Goal: Transaction & Acquisition: Subscribe to service/newsletter

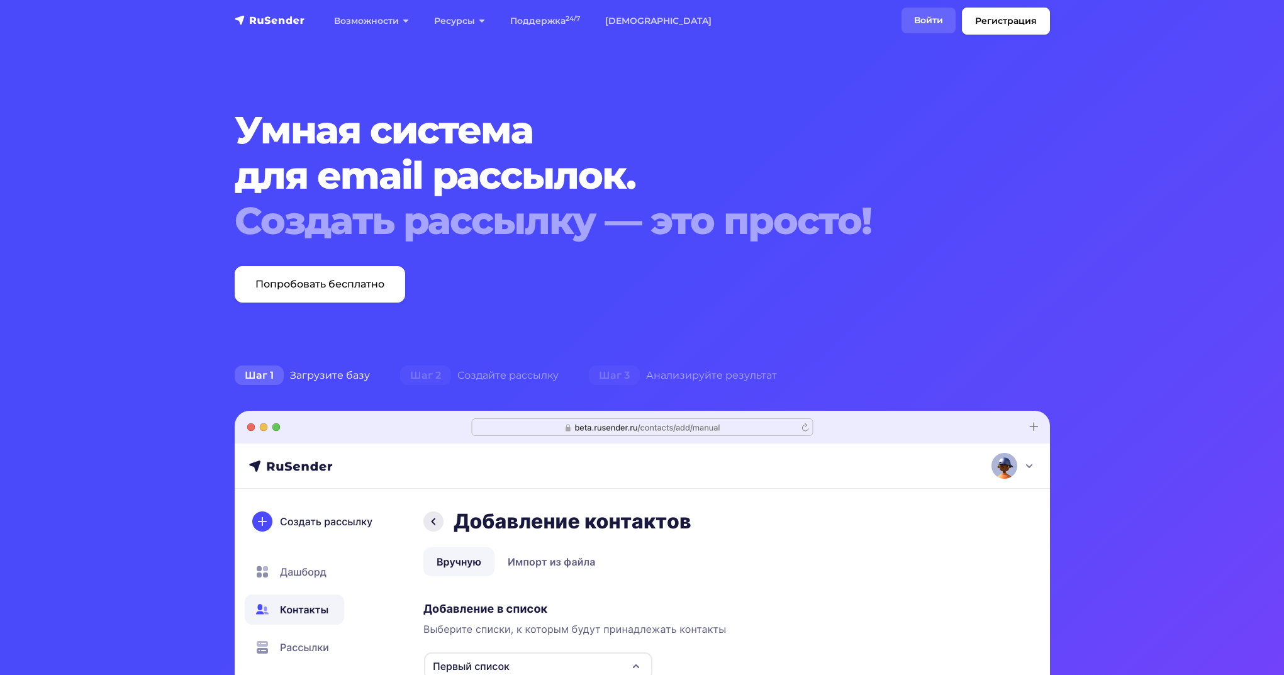
click at [940, 18] on link "Войти" at bounding box center [928, 21] width 54 height 26
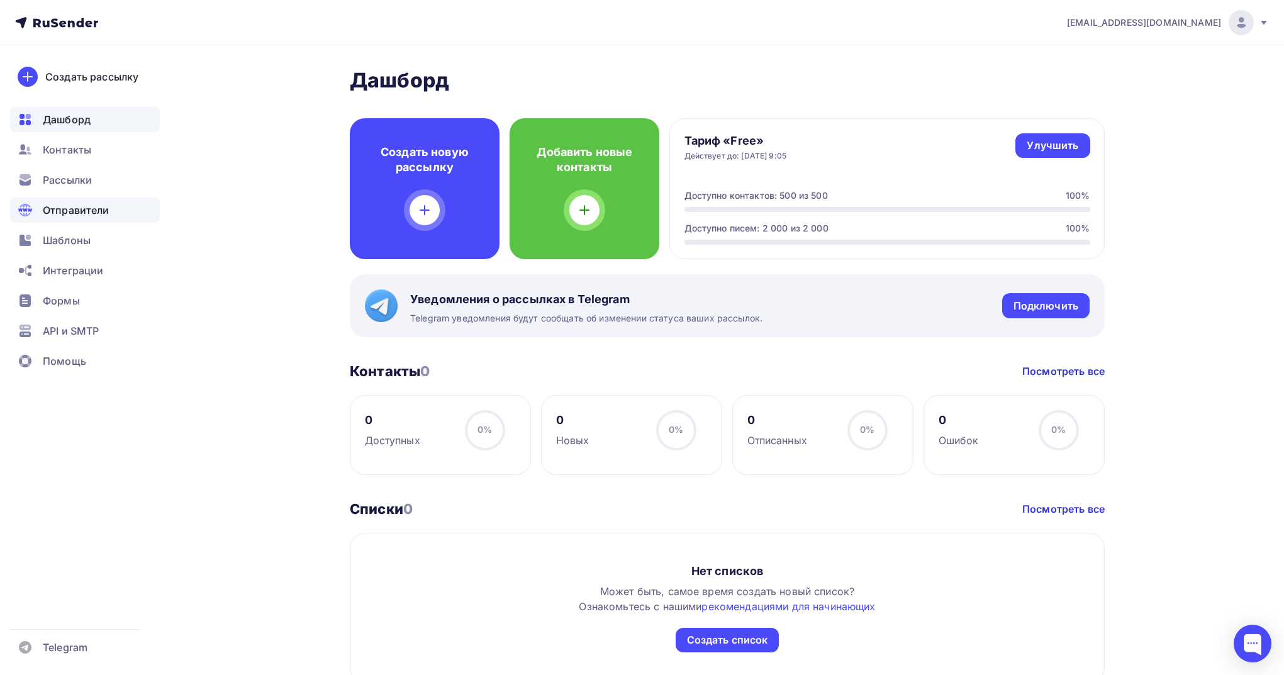
click at [111, 212] on div "Отправители" at bounding box center [85, 209] width 150 height 25
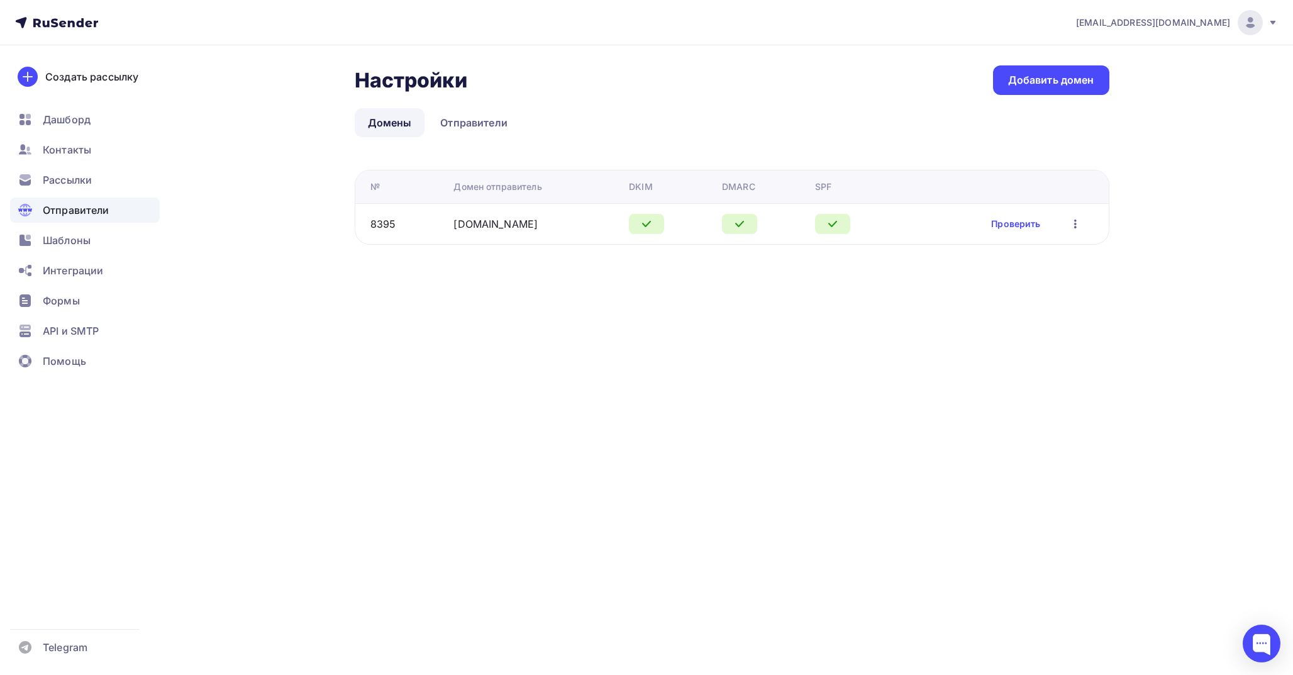
click at [1010, 234] on td "Проверить Редактировать Удалить" at bounding box center [1006, 223] width 206 height 41
click at [1010, 226] on link "Проверить" at bounding box center [1015, 224] width 49 height 13
click at [103, 301] on div "Формы" at bounding box center [85, 300] width 150 height 25
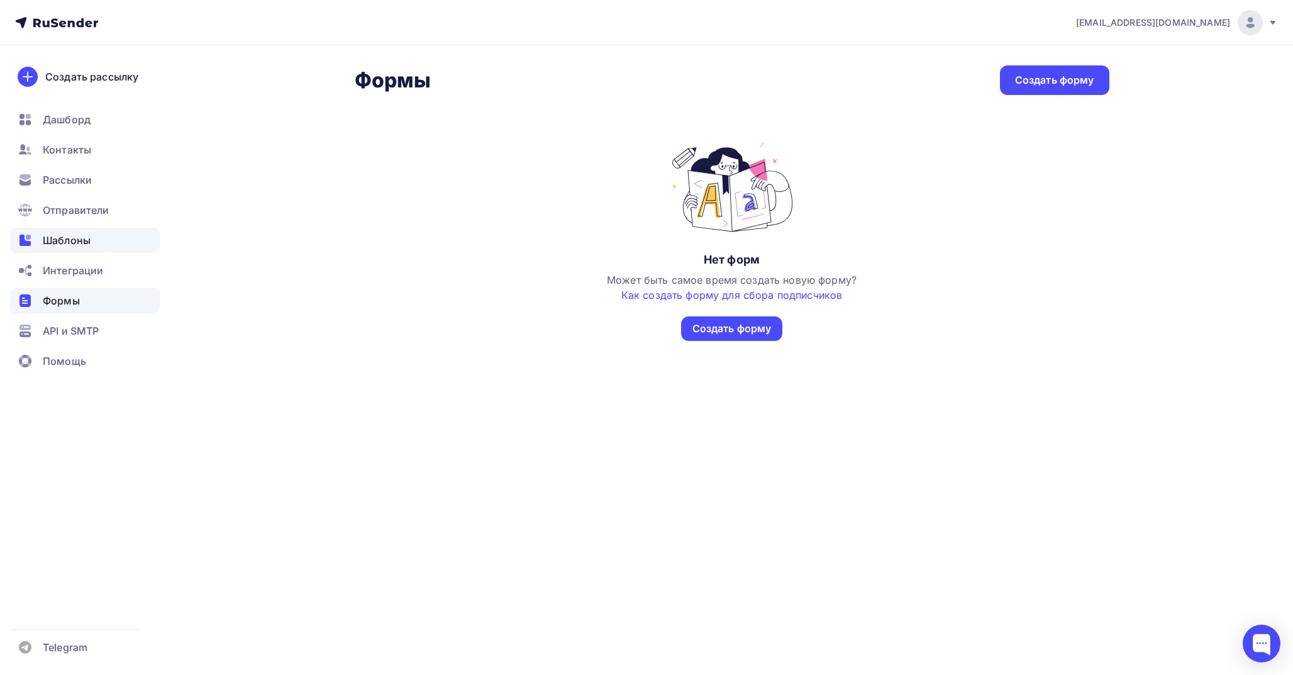
click at [80, 250] on div "Шаблоны" at bounding box center [85, 240] width 150 height 25
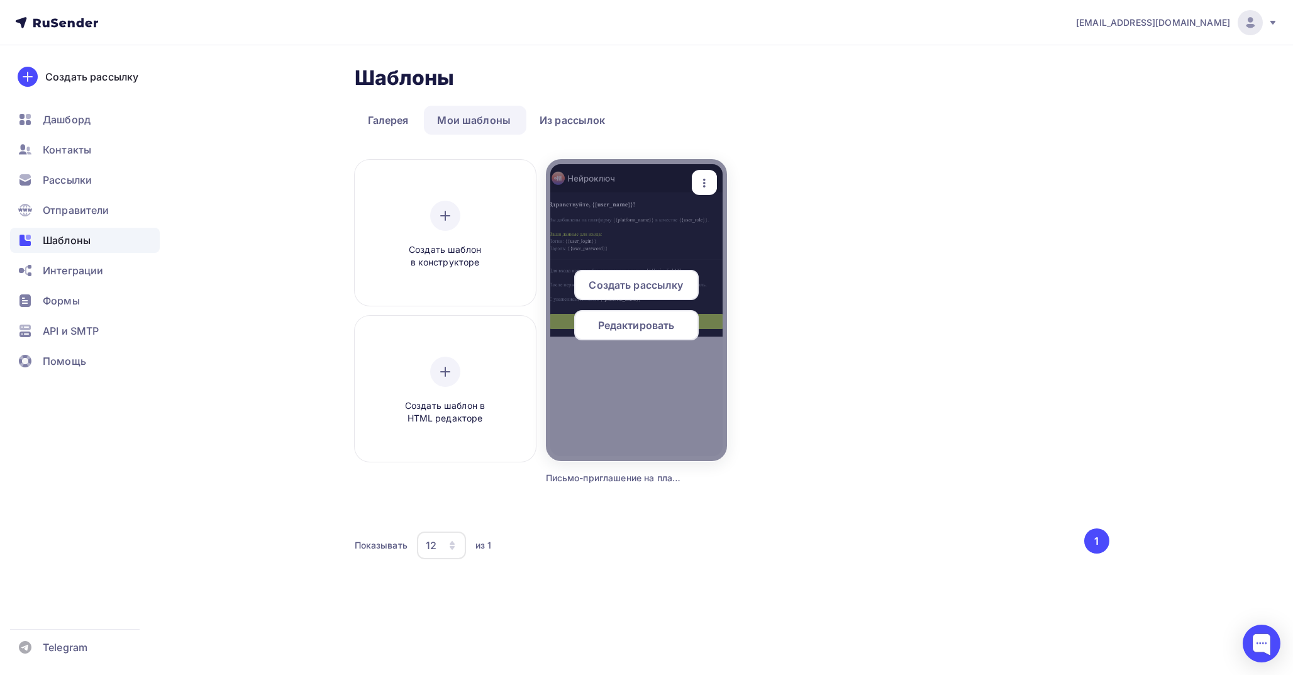
click at [677, 228] on div at bounding box center [636, 310] width 181 height 302
click at [654, 281] on span "Создать рассылку" at bounding box center [636, 284] width 94 height 15
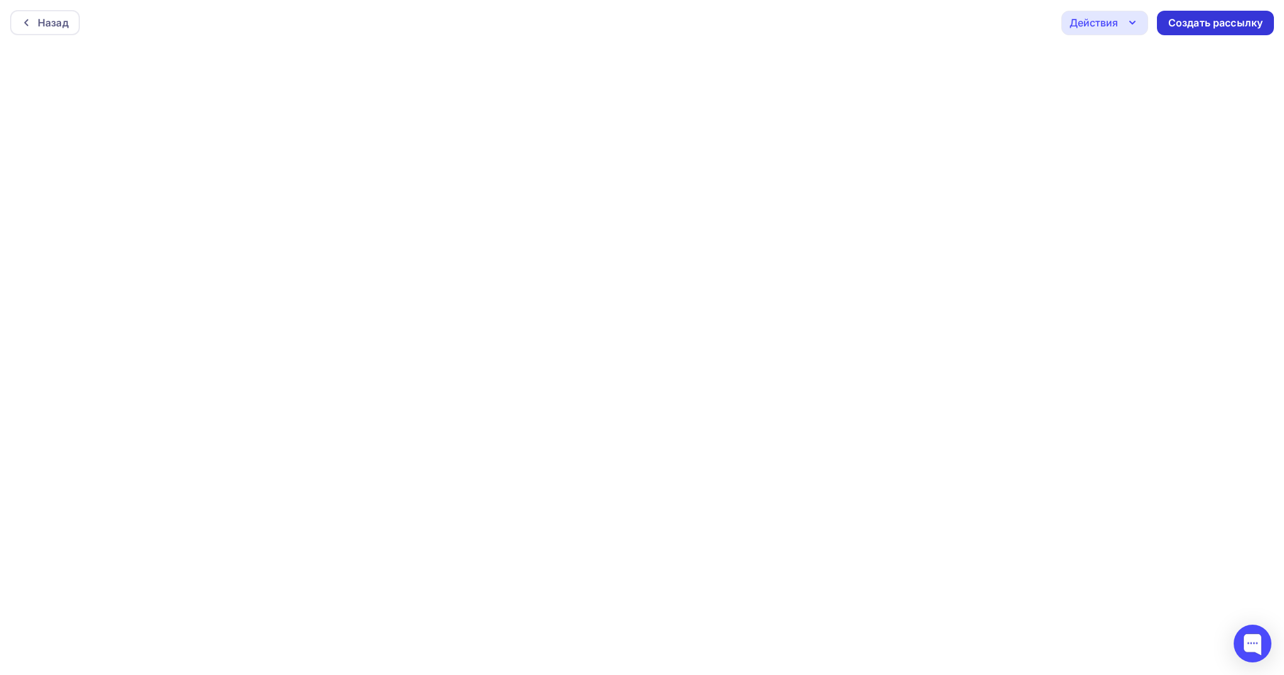
click at [1211, 28] on div "Создать рассылку" at bounding box center [1215, 23] width 94 height 14
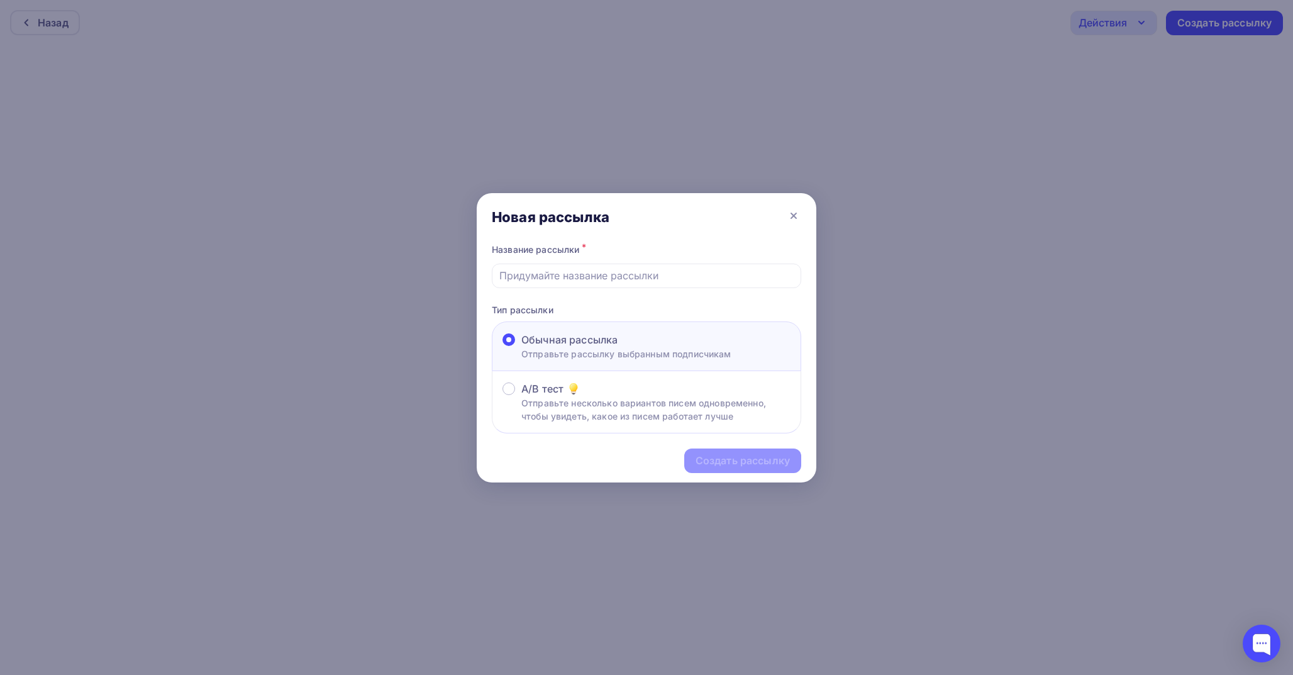
click at [587, 276] on input "text" at bounding box center [646, 275] width 295 height 15
click at [665, 234] on div "Новая рассылка" at bounding box center [647, 217] width 340 height 48
click at [560, 277] on input "text" at bounding box center [646, 275] width 295 height 15
paste input "Письмо-приглашение на платформу"
type input "Письмо-приглашение на платформу"
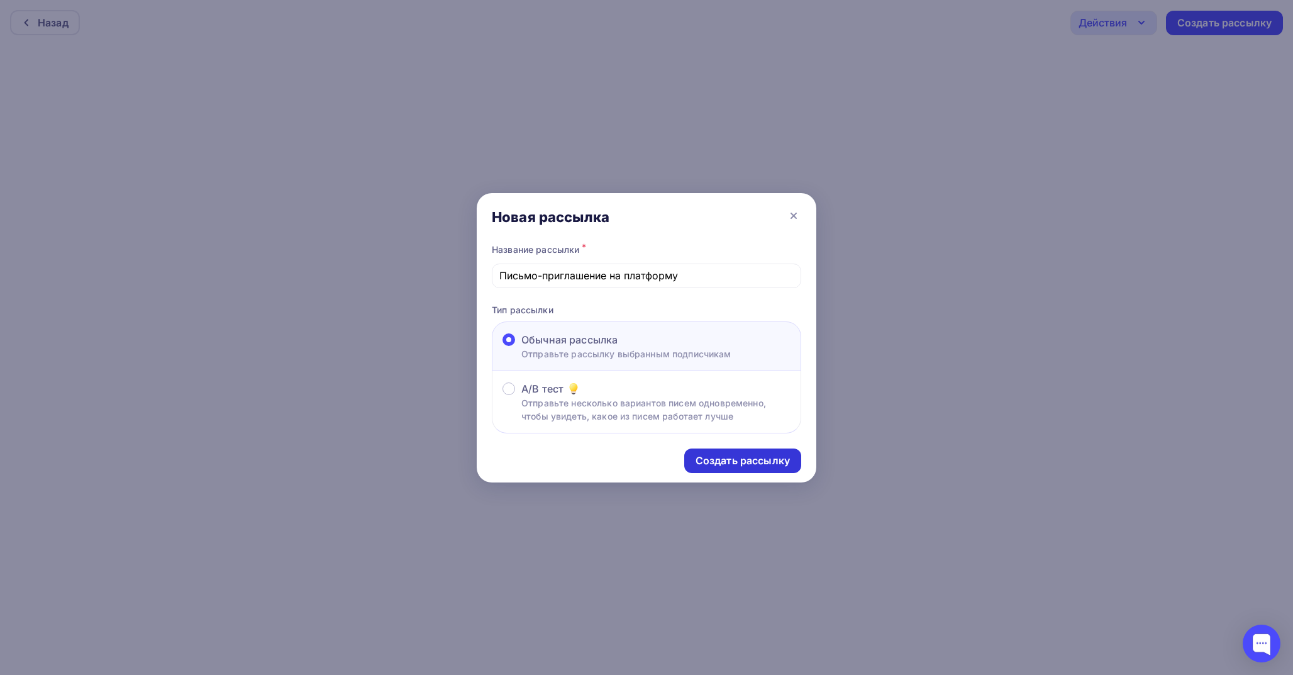
click at [718, 467] on div "Создать рассылку" at bounding box center [743, 460] width 94 height 14
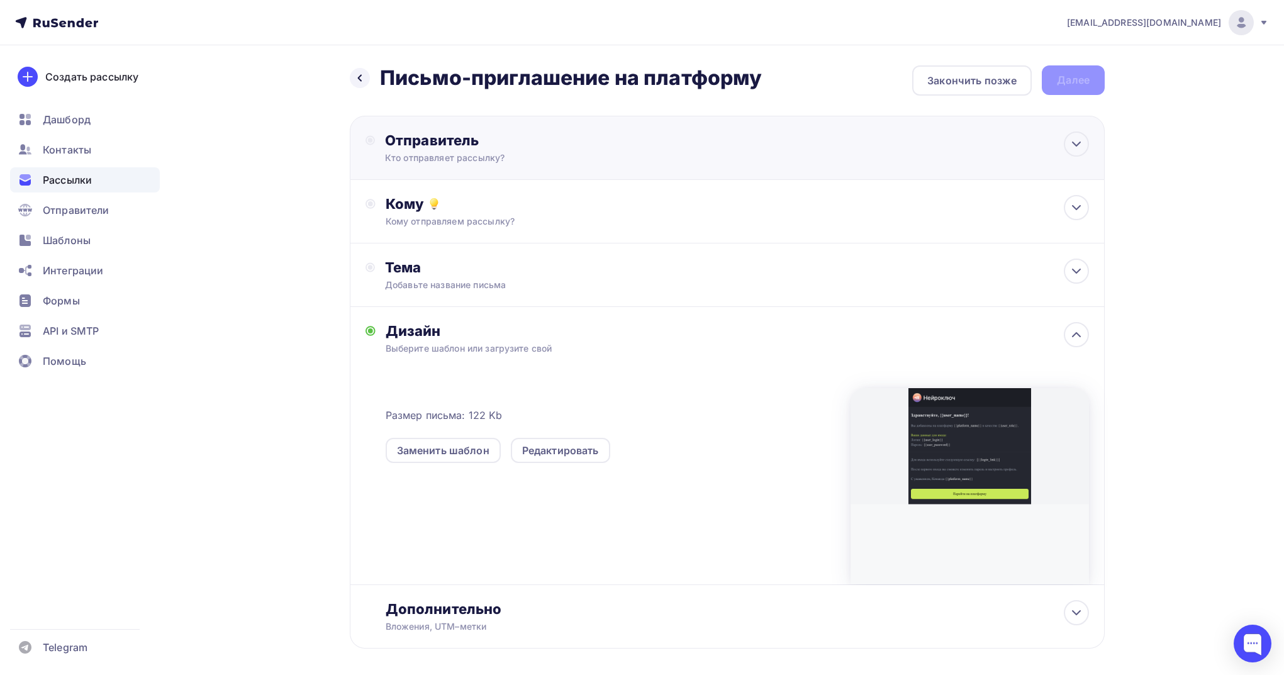
click at [601, 136] on div "Отправитель" at bounding box center [521, 140] width 272 height 18
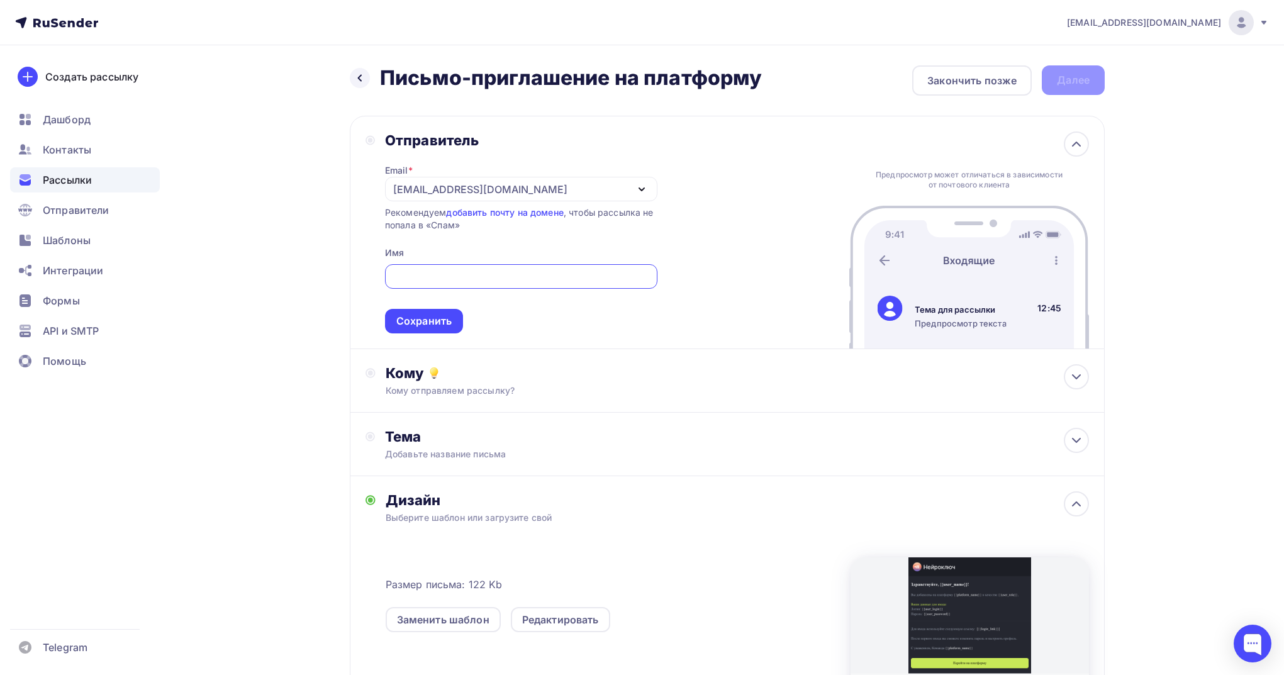
click at [557, 197] on div "aloginov@wmt-ai.ru" at bounding box center [521, 189] width 272 height 25
click at [748, 221] on div "Отправитель Email * aloginov@wmt-ai.ru aloginov@wmt-ai.ru Добавить отправителя …" at bounding box center [727, 232] width 755 height 233
click at [537, 215] on link "добавить почту на домене" at bounding box center [504, 212] width 117 height 11
click at [518, 375] on div "Кому" at bounding box center [736, 373] width 703 height 18
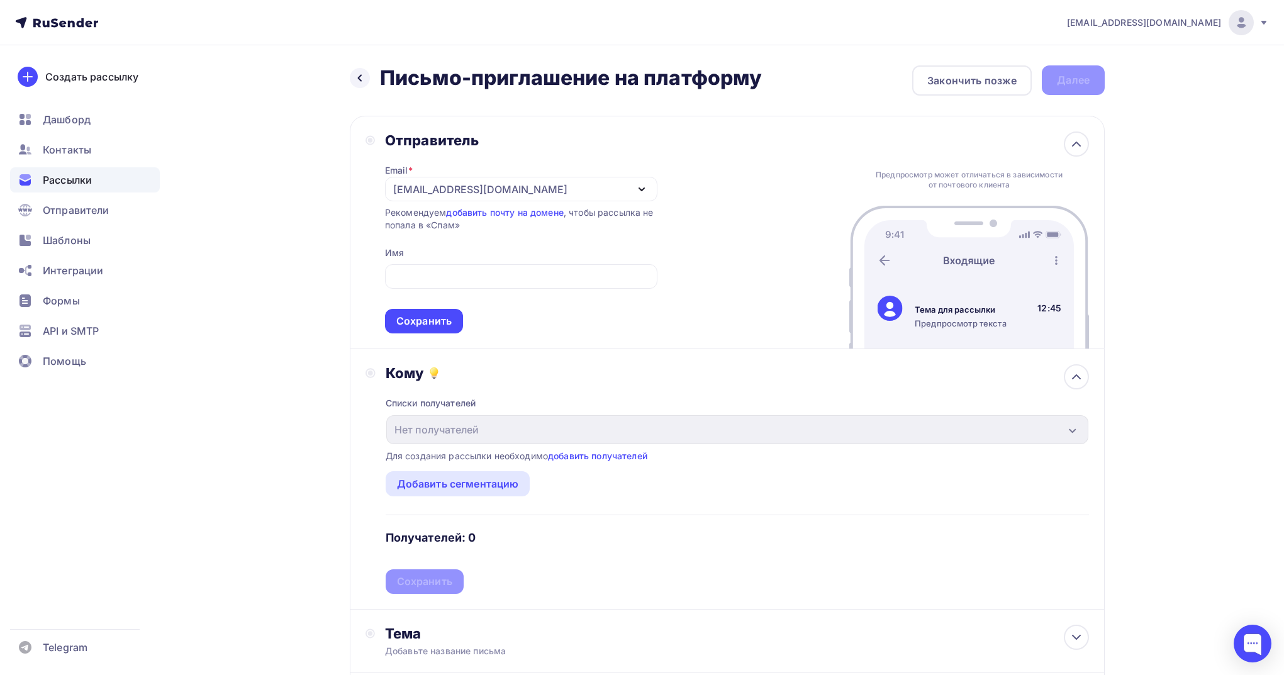
click at [555, 382] on div "Кому" at bounding box center [736, 373] width 703 height 18
click at [638, 364] on div "Кому Списки получателей Нет получателей Все списки id Добавить список Для созда…" at bounding box center [727, 479] width 755 height 260
click at [1076, 376] on icon at bounding box center [1075, 376] width 15 height 15
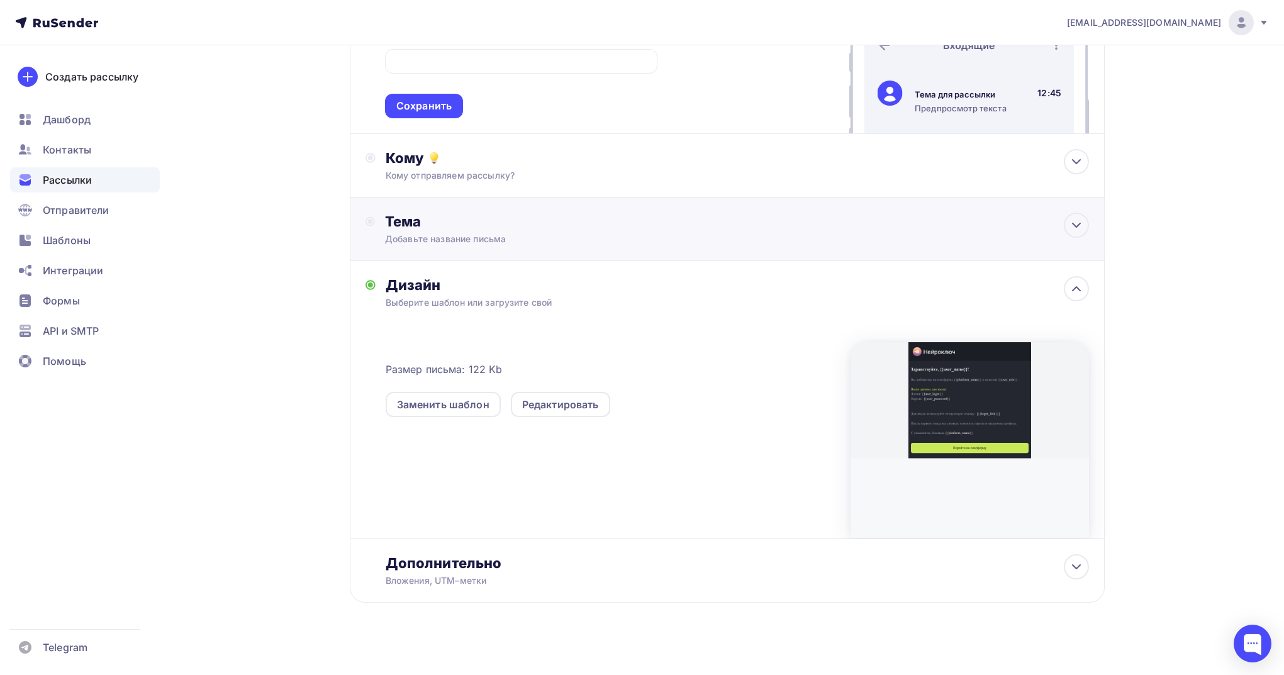
scroll to position [227, 0]
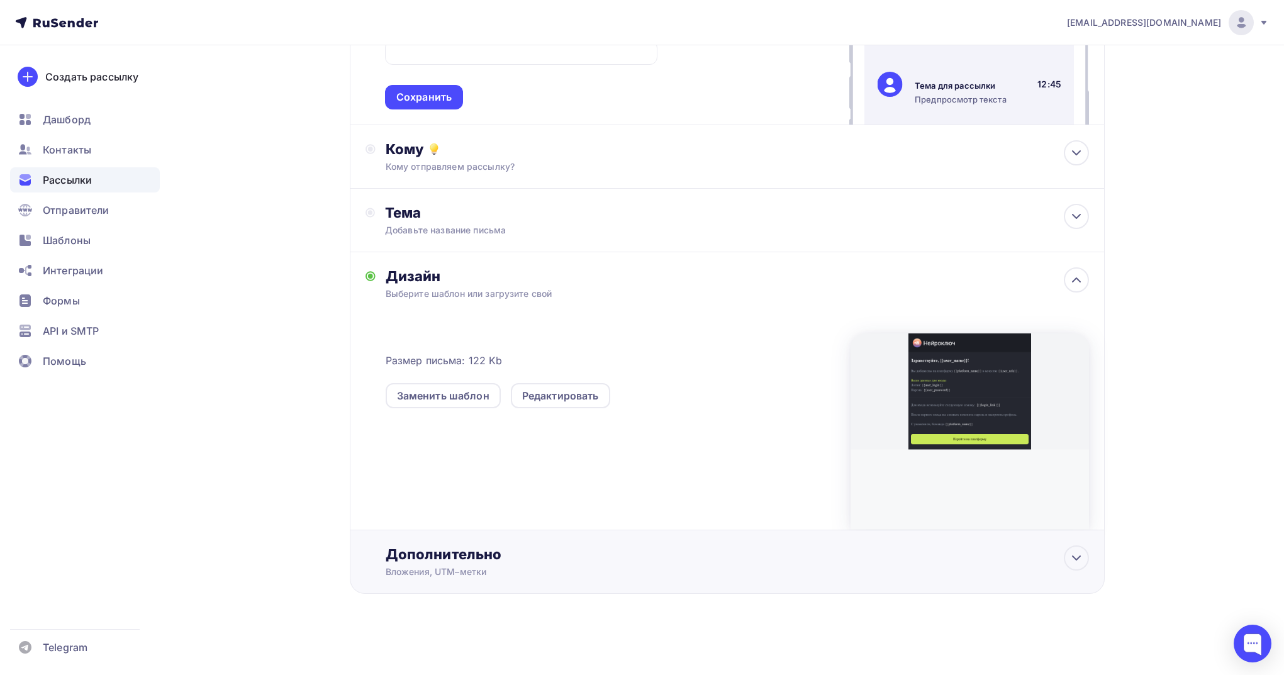
click at [587, 554] on div "Дополнительно" at bounding box center [736, 554] width 703 height 18
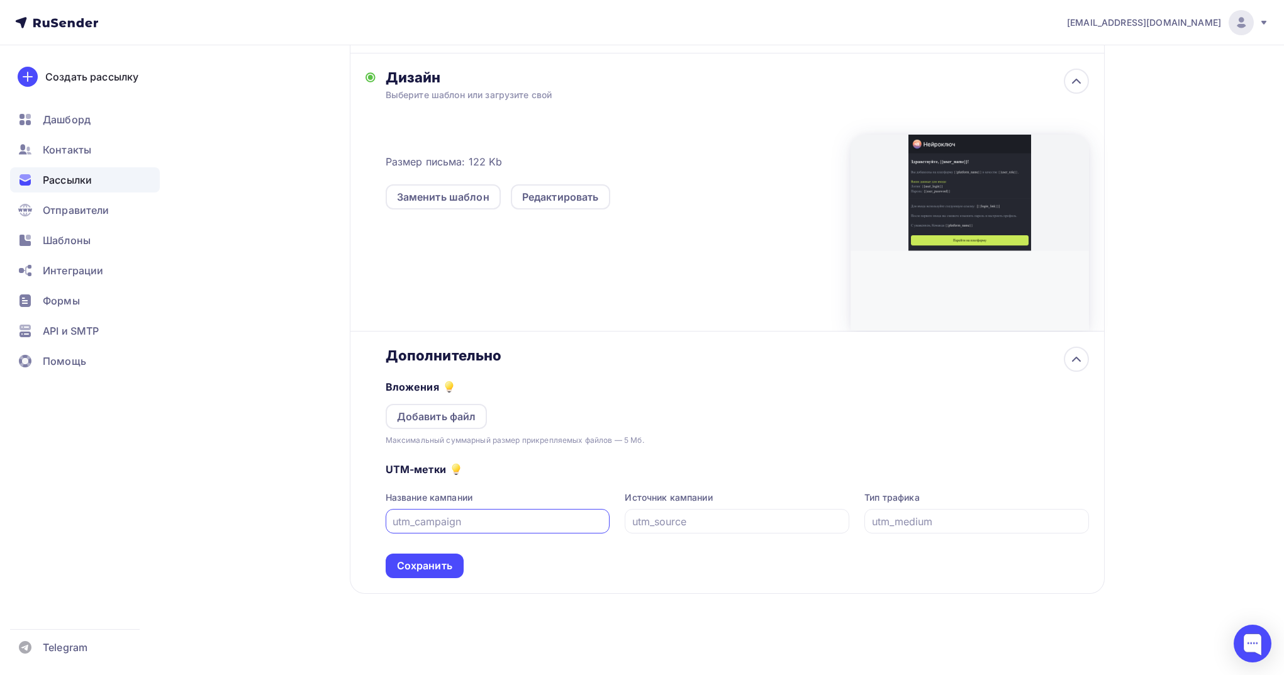
scroll to position [426, 0]
click at [1060, 357] on div "Дополнительно" at bounding box center [736, 356] width 703 height 18
click at [1069, 368] on div at bounding box center [1075, 359] width 25 height 25
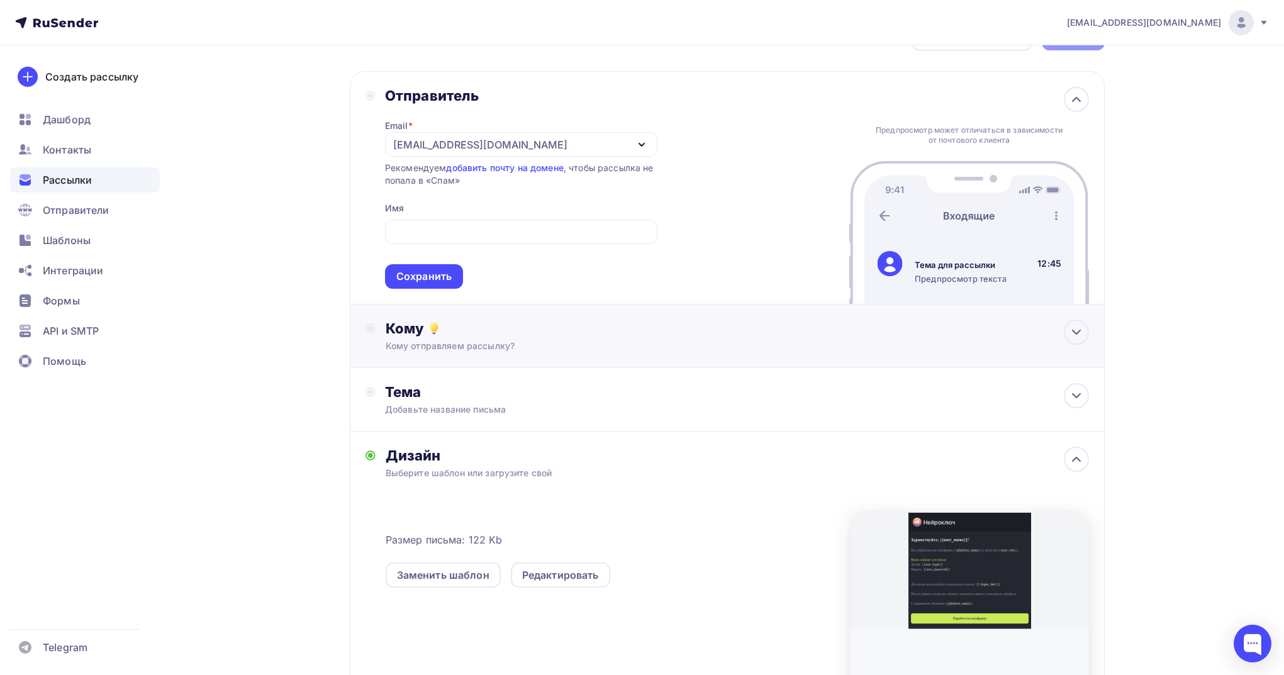
scroll to position [14, 0]
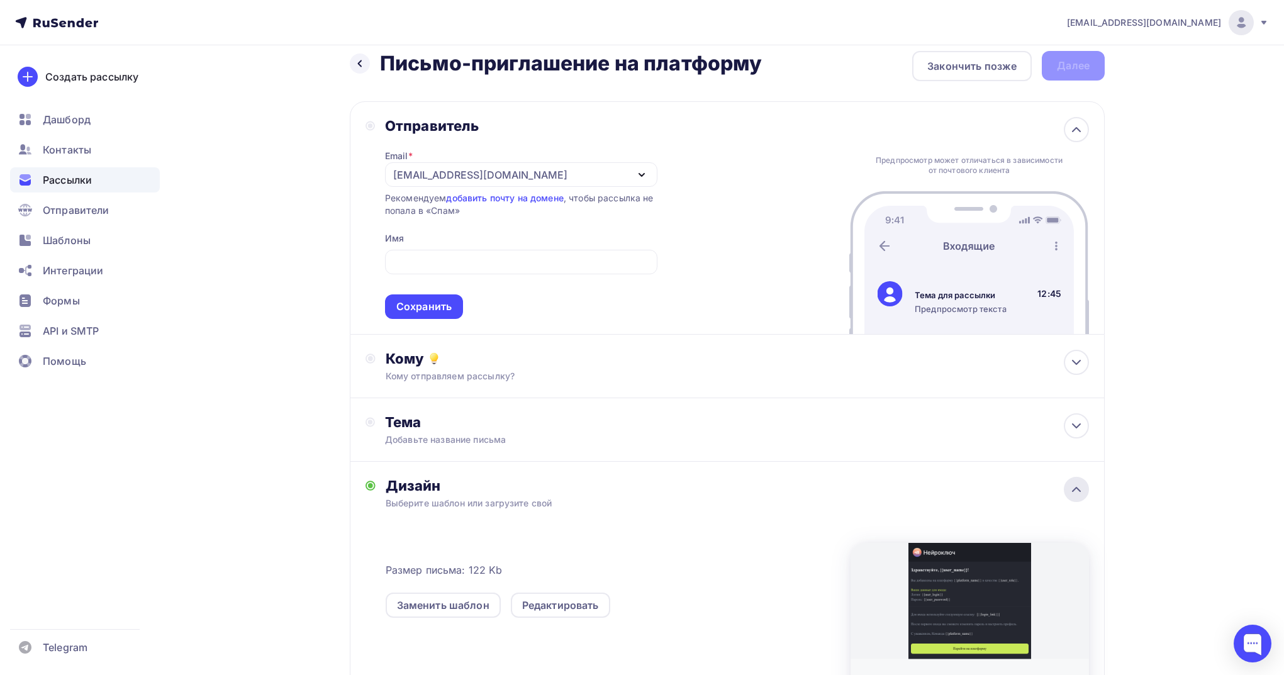
click at [1065, 492] on div at bounding box center [1075, 489] width 25 height 25
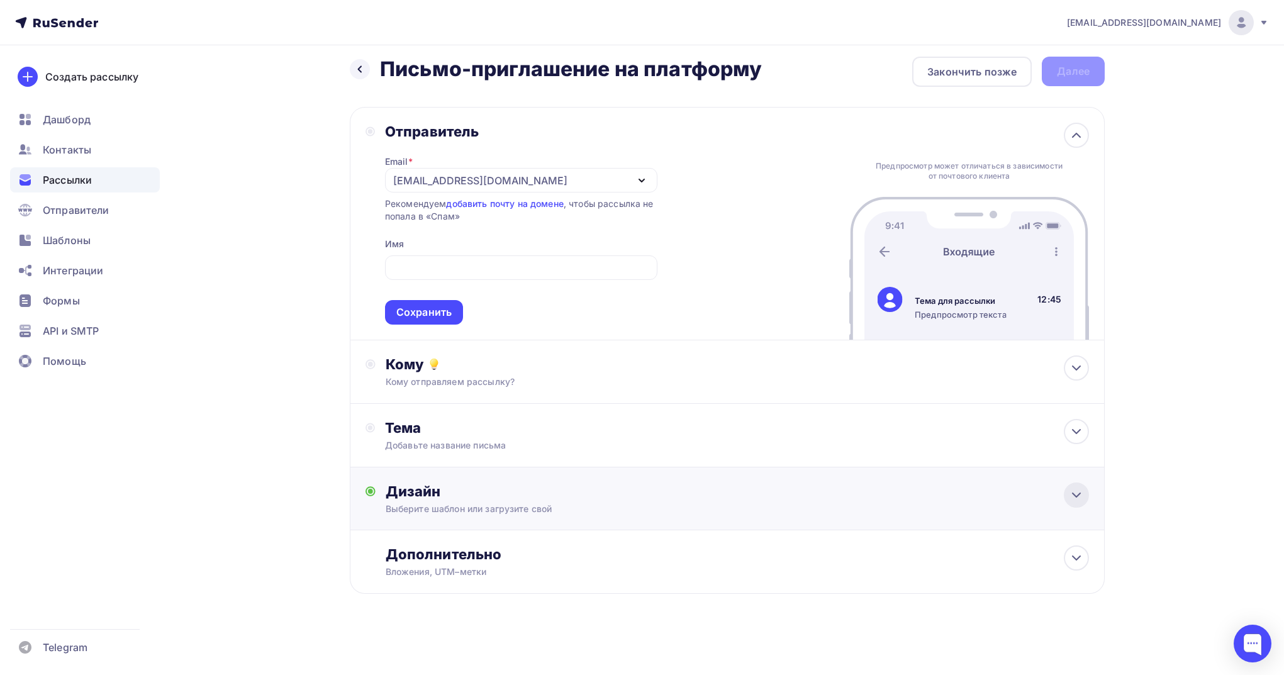
scroll to position [11, 0]
